Goal: Register for event/course

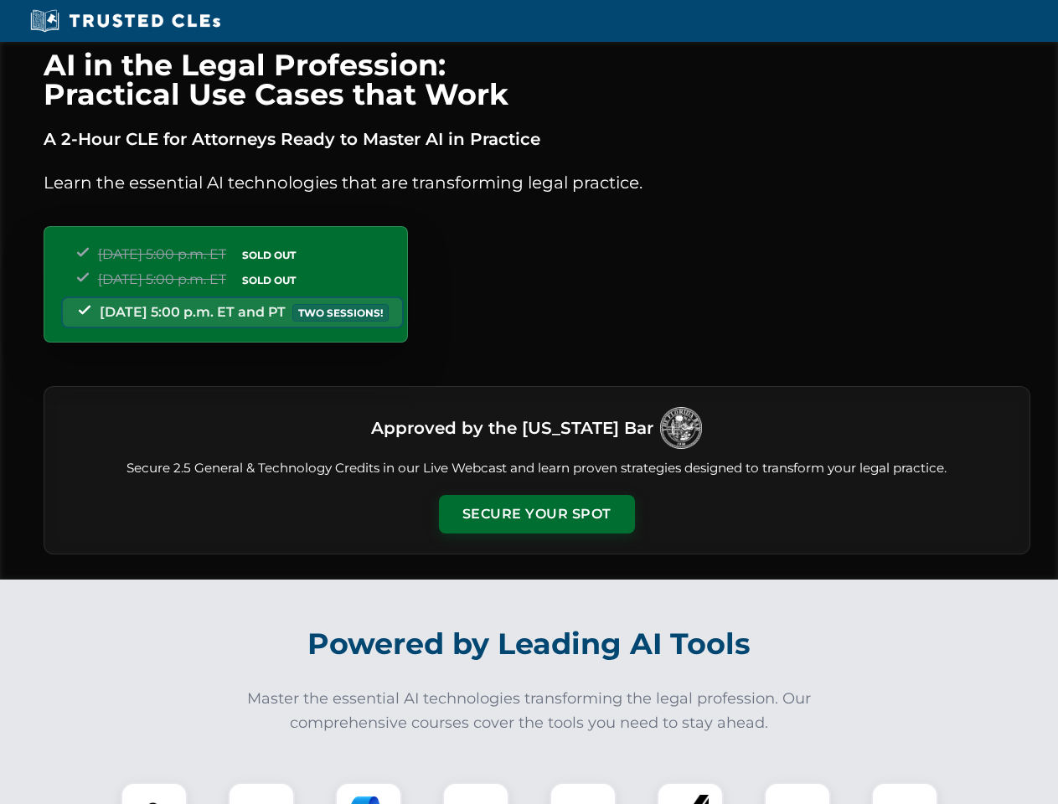
click at [536, 514] on button "Secure Your Spot" at bounding box center [537, 514] width 196 height 39
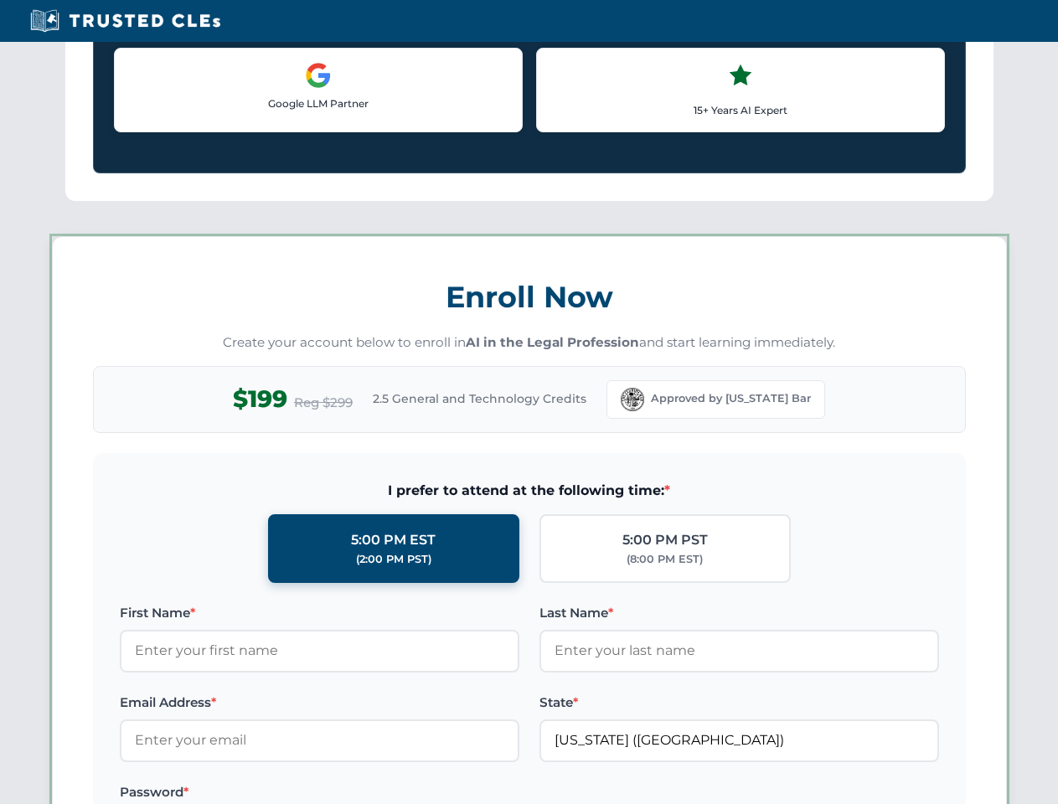
click at [369, 793] on label "Password *" at bounding box center [320, 793] width 400 height 20
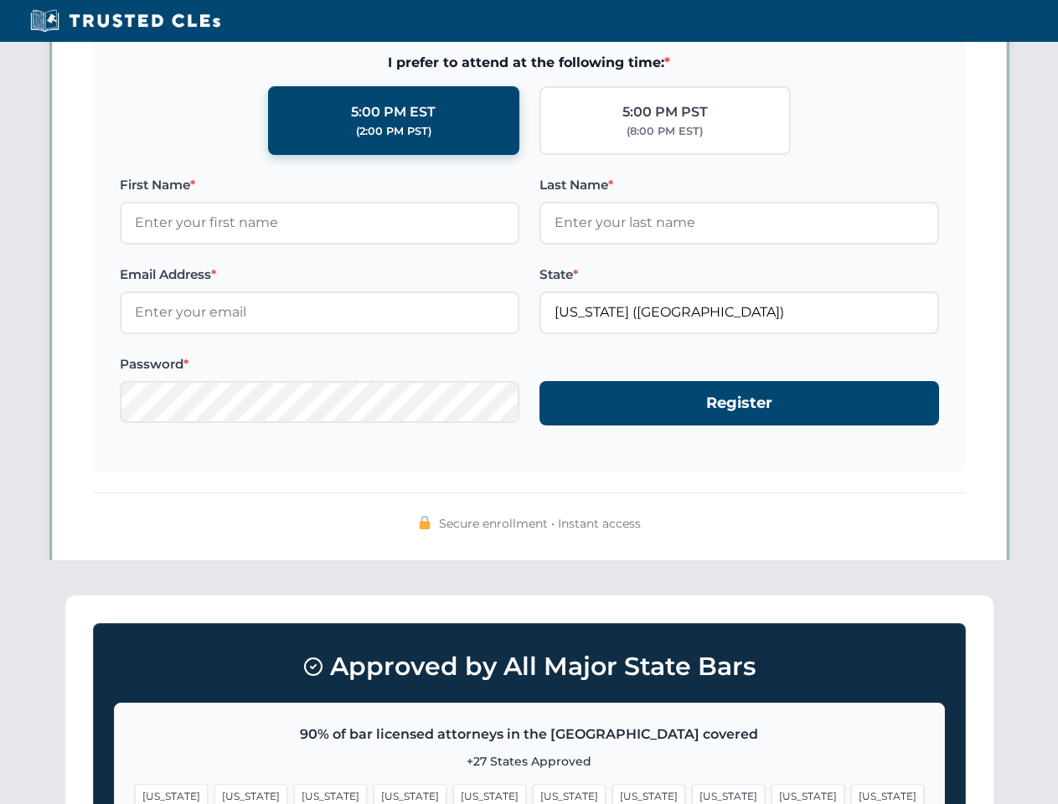
click at [772, 793] on span "[US_STATE]" at bounding box center [808, 796] width 73 height 24
